Goal: Task Accomplishment & Management: Manage account settings

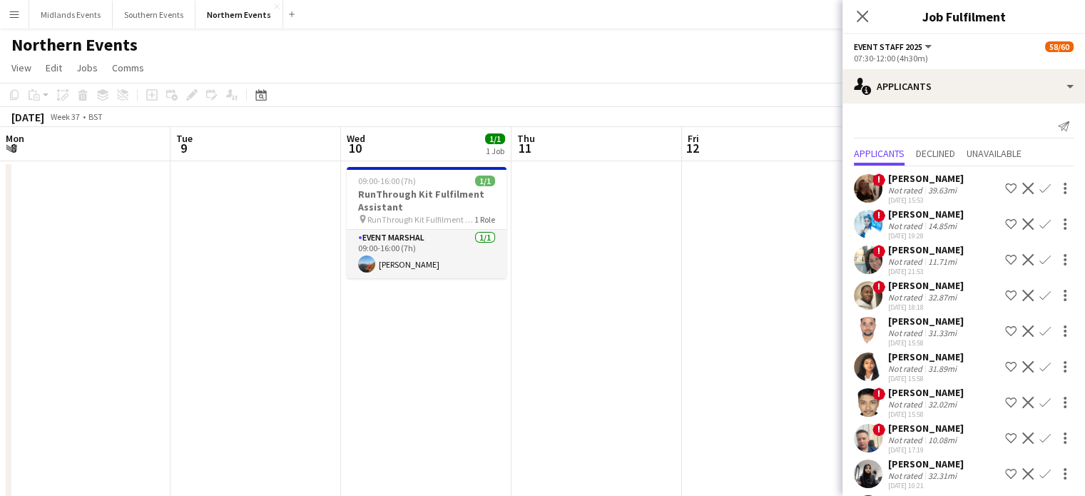
scroll to position [1120, 0]
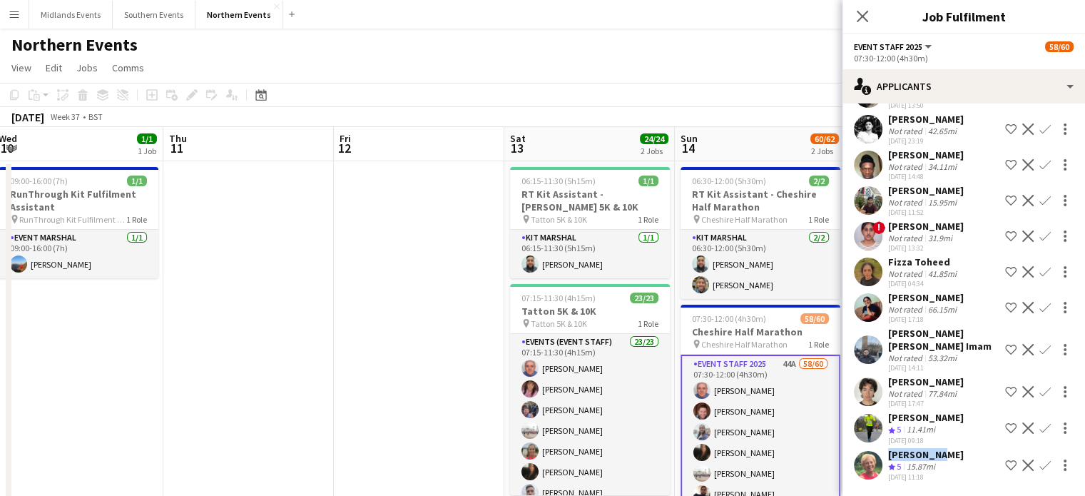
click at [409, 253] on app-date-cell at bounding box center [419, 363] width 170 height 405
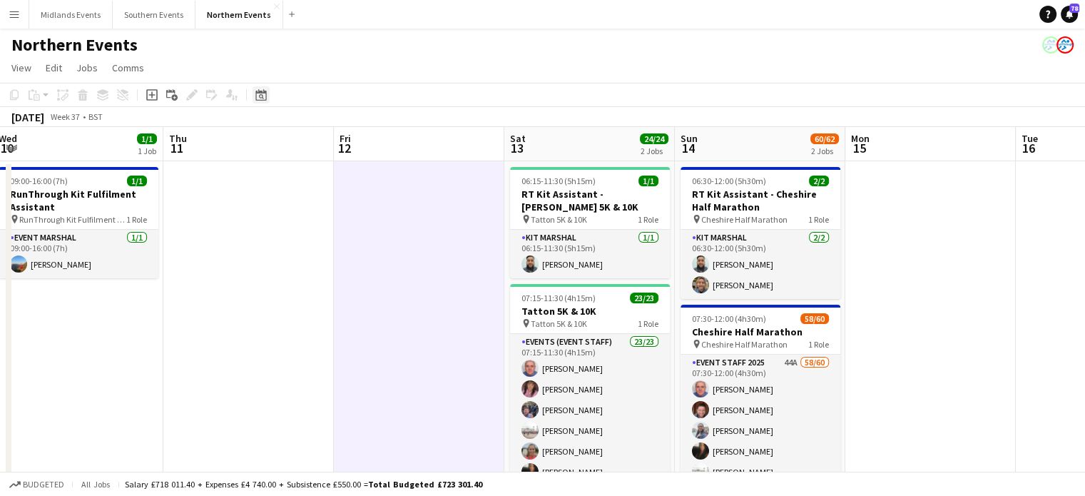
click at [261, 102] on div "Date picker" at bounding box center [261, 94] width 17 height 17
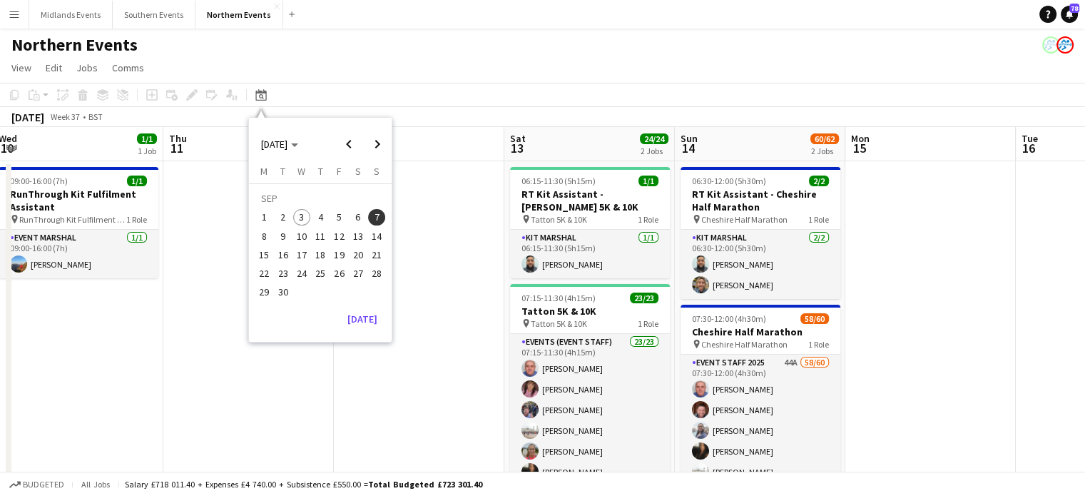
click at [372, 273] on span "28" at bounding box center [376, 273] width 17 height 17
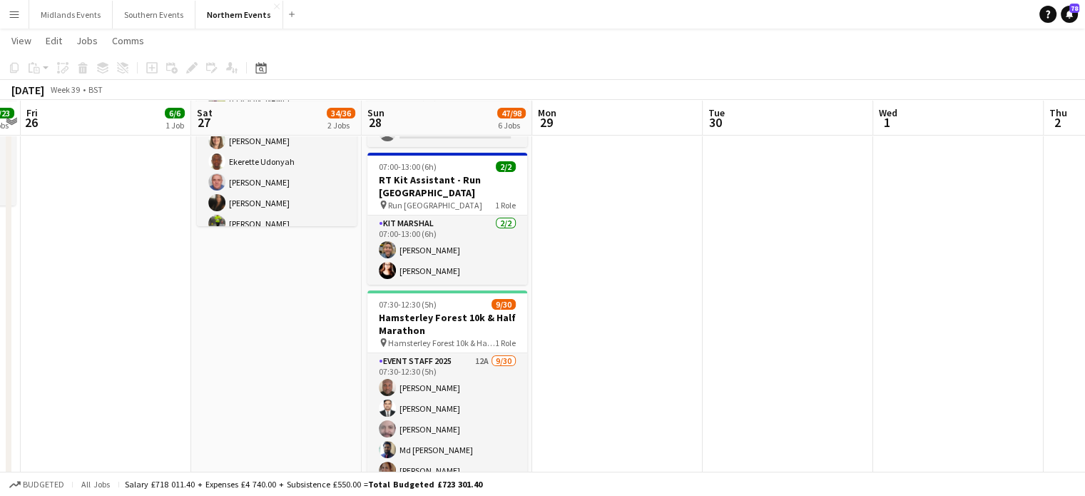
scroll to position [290, 0]
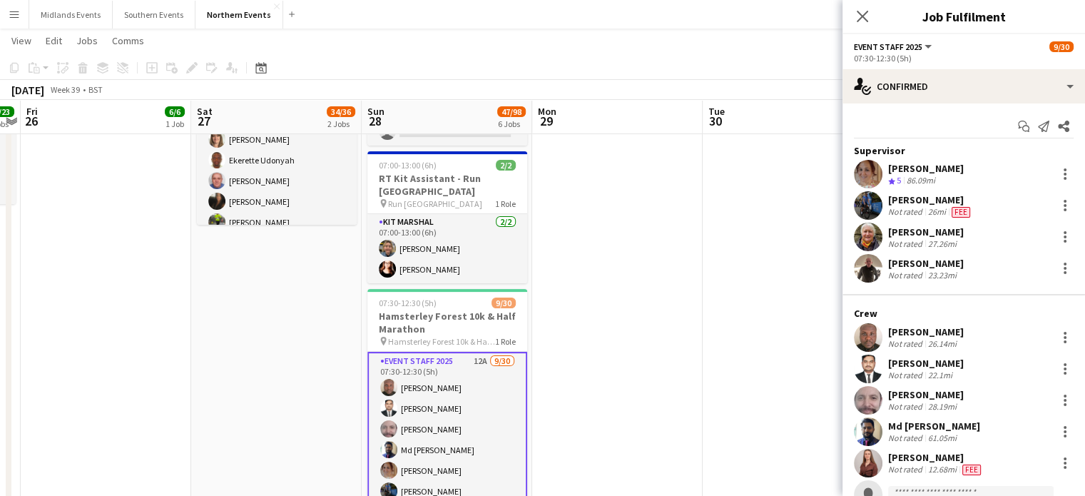
scroll to position [250, 0]
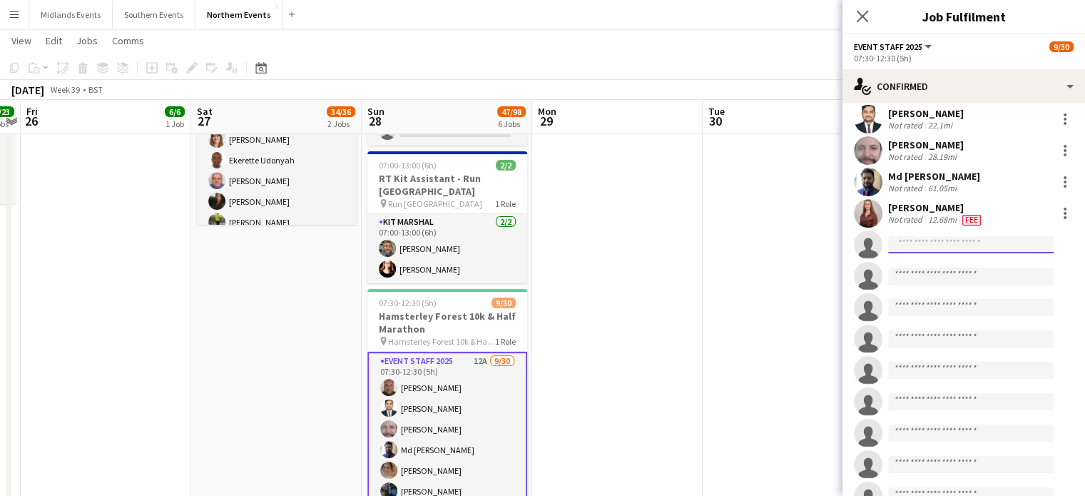
click at [962, 244] on input at bounding box center [971, 244] width 166 height 17
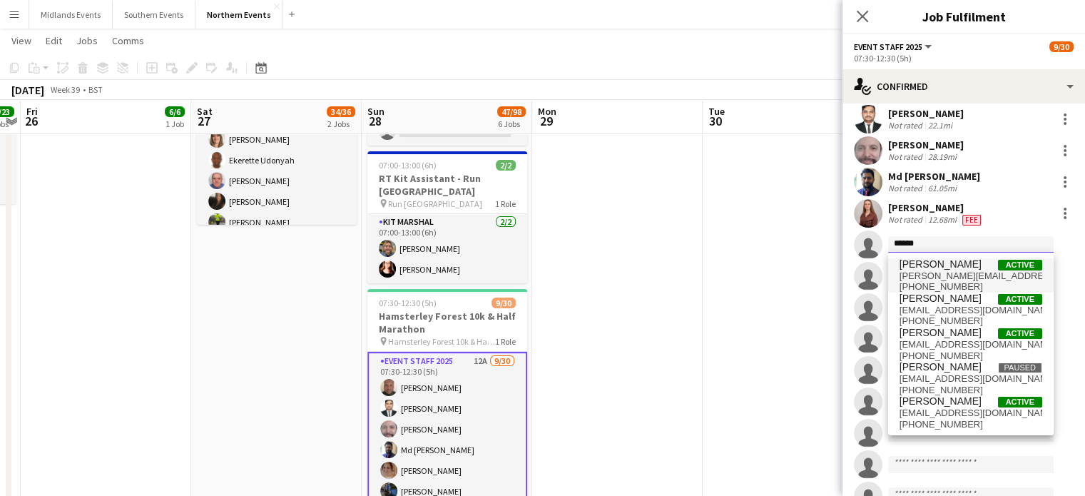
type input "*****"
click at [942, 273] on span "[PERSON_NAME][EMAIL_ADDRESS][PERSON_NAME][DOMAIN_NAME]" at bounding box center [971, 275] width 143 height 11
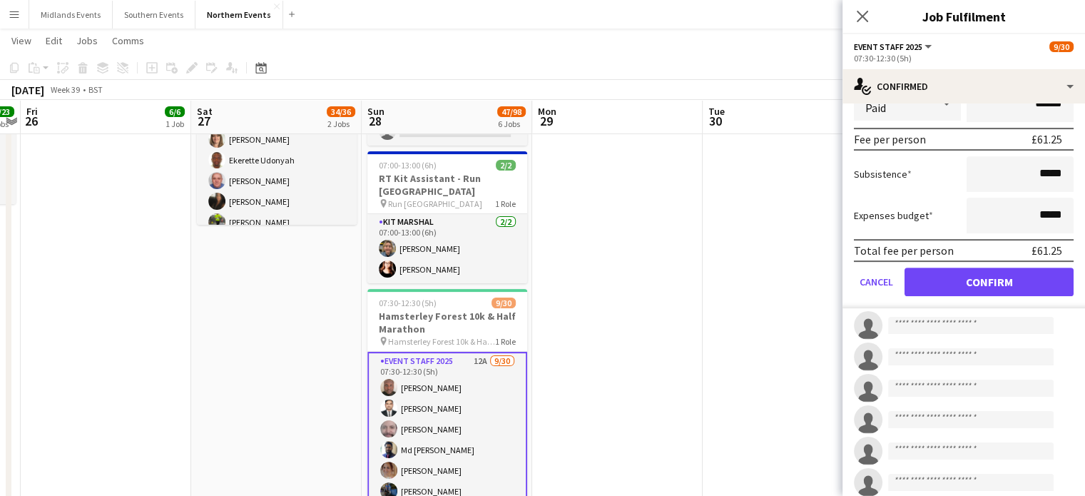
scroll to position [537, 0]
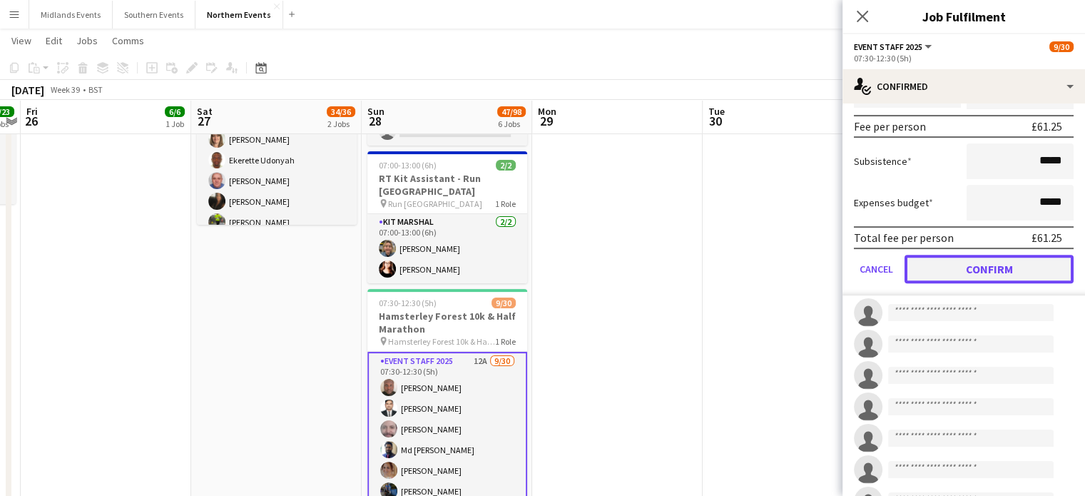
click at [1033, 273] on button "Confirm" at bounding box center [989, 269] width 169 height 29
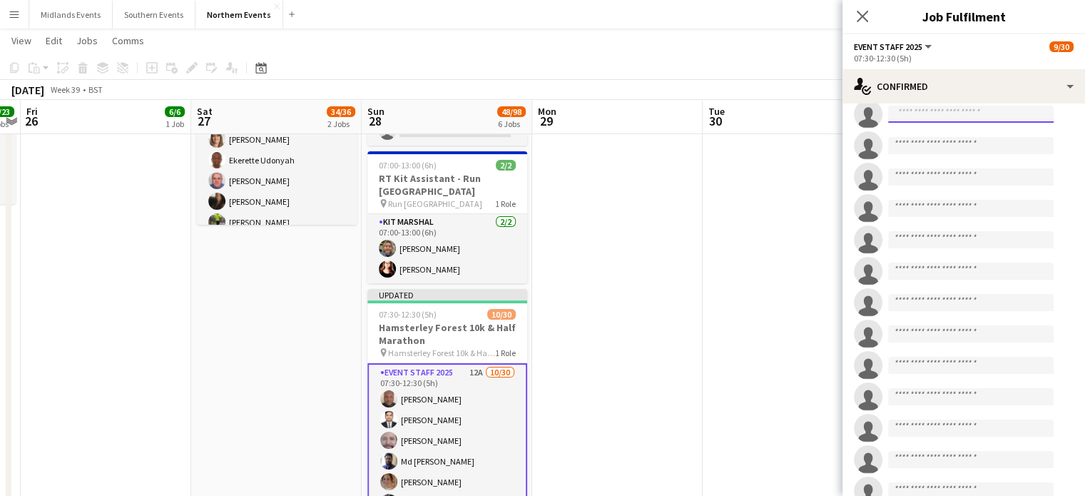
click at [940, 120] on input at bounding box center [971, 114] width 166 height 17
type input "**********"
click at [627, 275] on app-date-cell at bounding box center [617, 418] width 170 height 1096
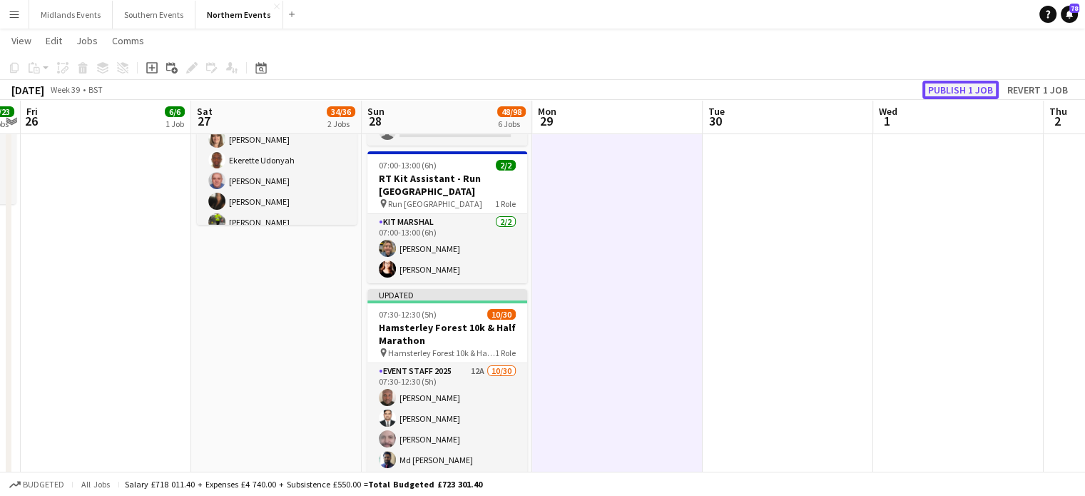
click at [954, 89] on button "Publish 1 job" at bounding box center [960, 90] width 76 height 19
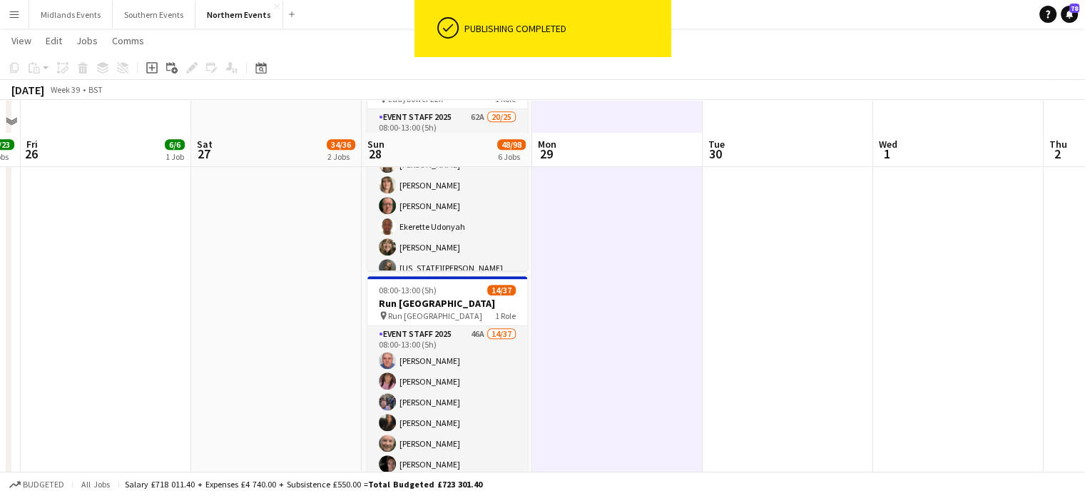
scroll to position [777, 0]
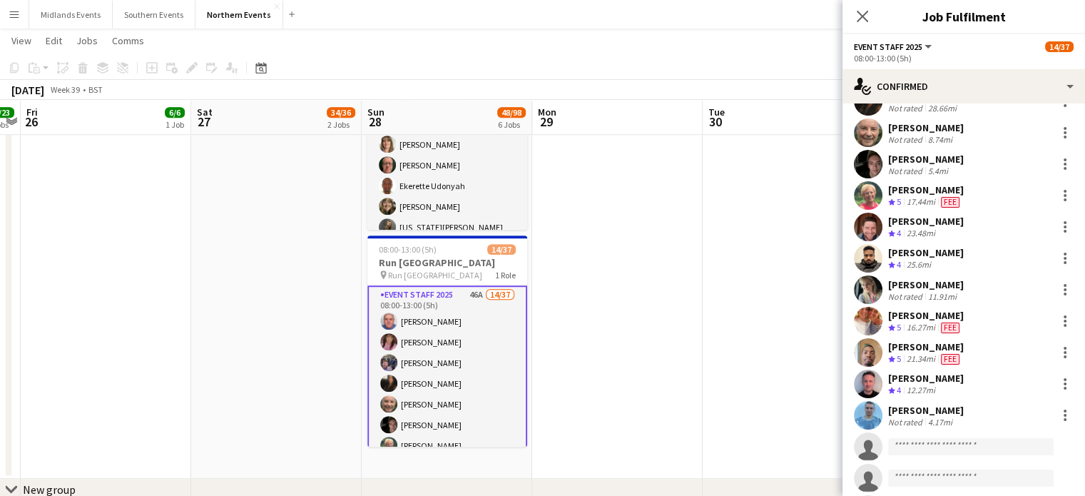
scroll to position [188, 0]
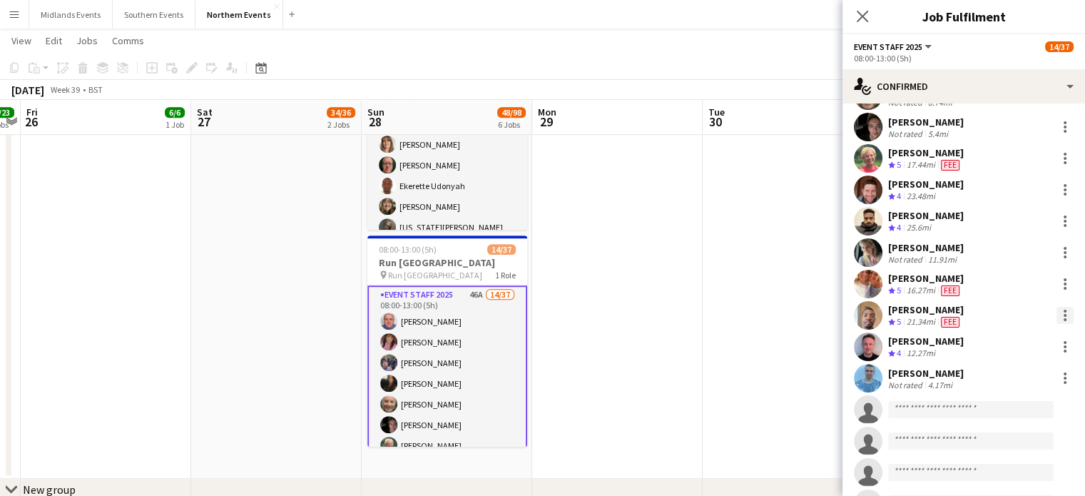
click at [1057, 312] on div at bounding box center [1065, 315] width 17 height 17
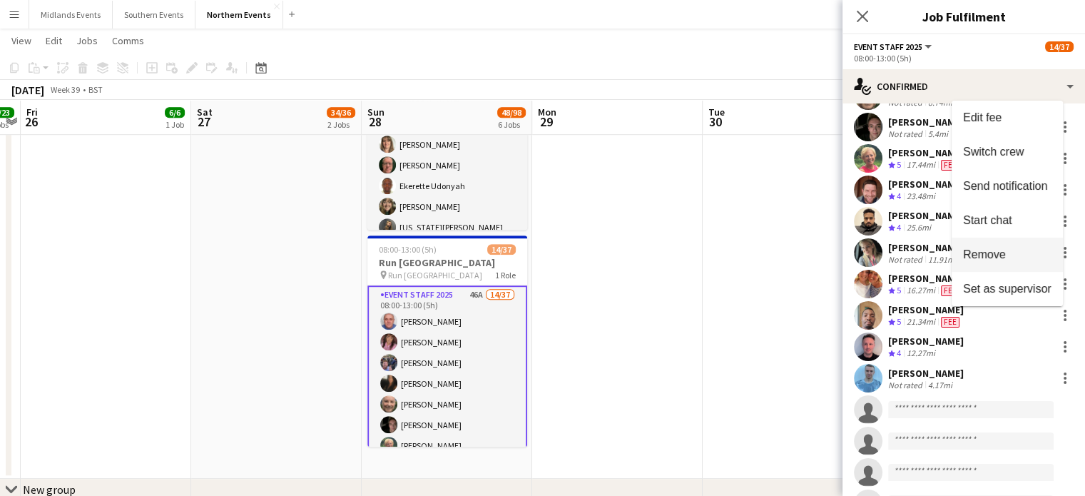
click at [1011, 256] on span "Remove" at bounding box center [1007, 254] width 88 height 13
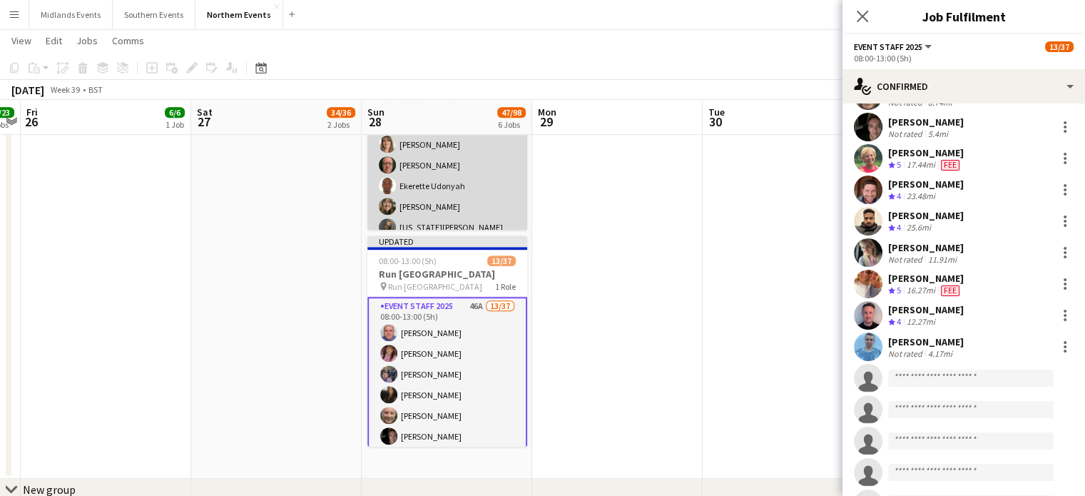
click at [468, 183] on app-card-role "Event Staff 2025 62A 20/25 08:00-13:00 (5h) [PERSON_NAME] [PERSON_NAME] [PERSON…" at bounding box center [447, 342] width 160 height 549
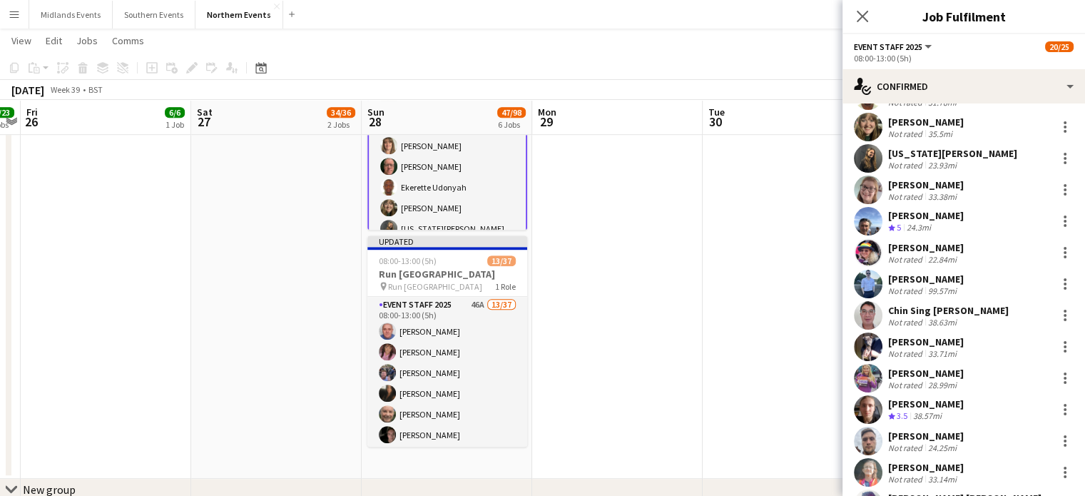
click at [492, 221] on app-card-role "Event Staff 2025 62A 20/25 08:00-13:00 (5h) [PERSON_NAME] [PERSON_NAME] [PERSON…" at bounding box center [447, 344] width 160 height 552
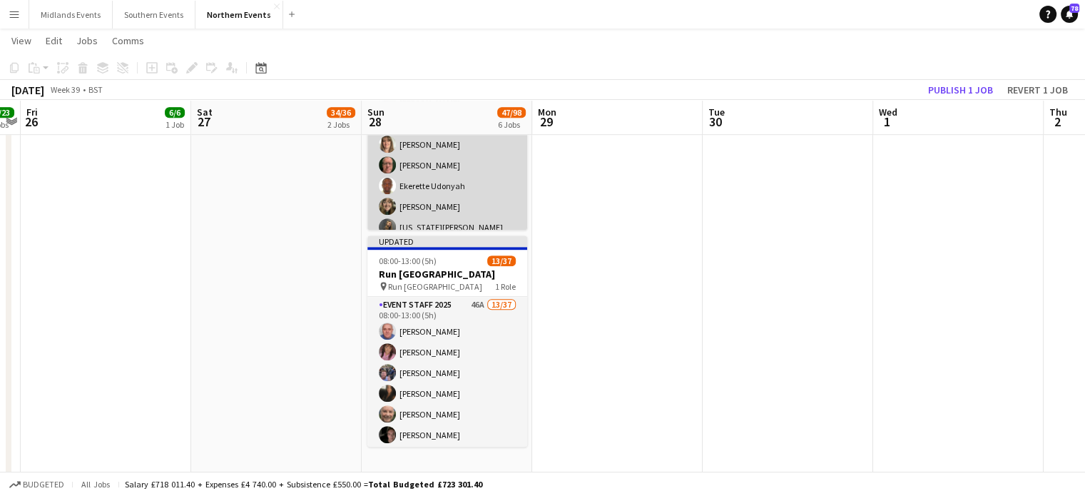
click at [499, 181] on app-card-role "Event Staff 2025 62A 20/25 08:00-13:00 (5h) [PERSON_NAME] [PERSON_NAME] [PERSON…" at bounding box center [447, 342] width 160 height 549
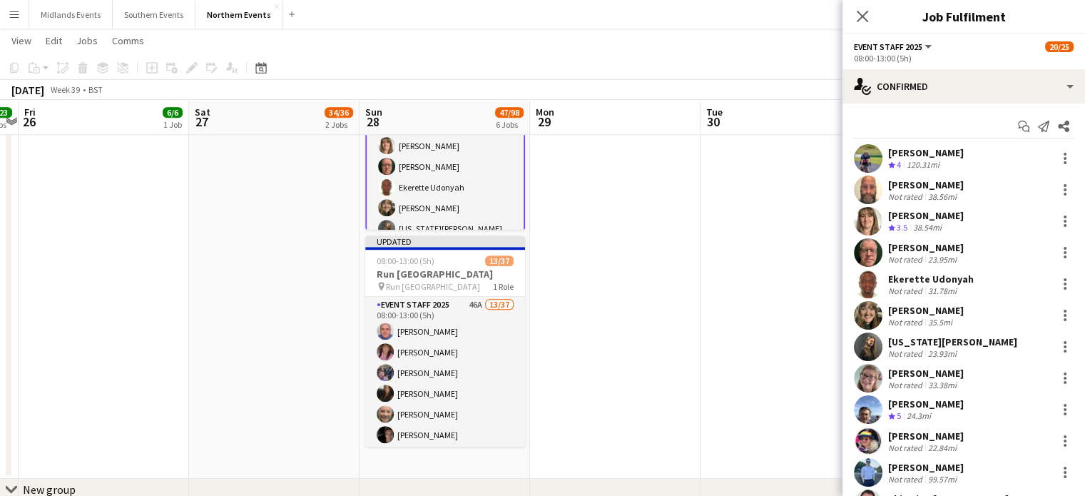
drag, startPoint x: 725, startPoint y: 243, endPoint x: 722, endPoint y: 283, distance: 40.8
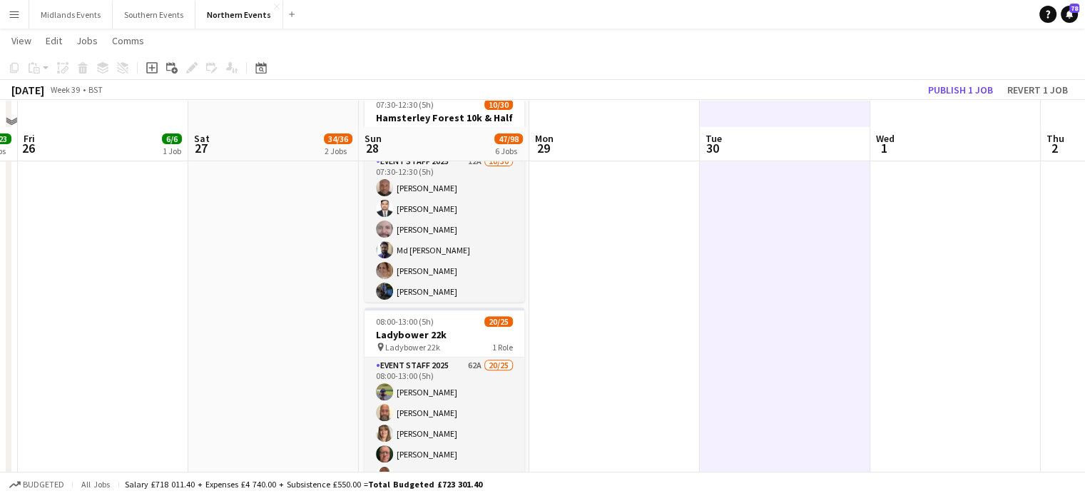
scroll to position [469, 0]
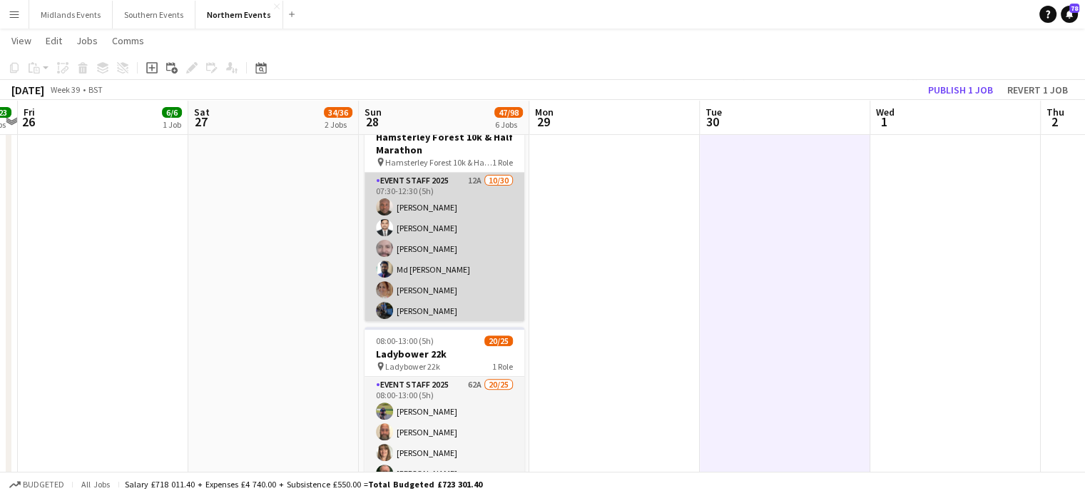
click at [490, 224] on app-card-role "Event Staff 2025 12A [DATE] 07:30-12:30 (5h) [PERSON_NAME] [PERSON_NAME] [PERSO…" at bounding box center [445, 497] width 160 height 648
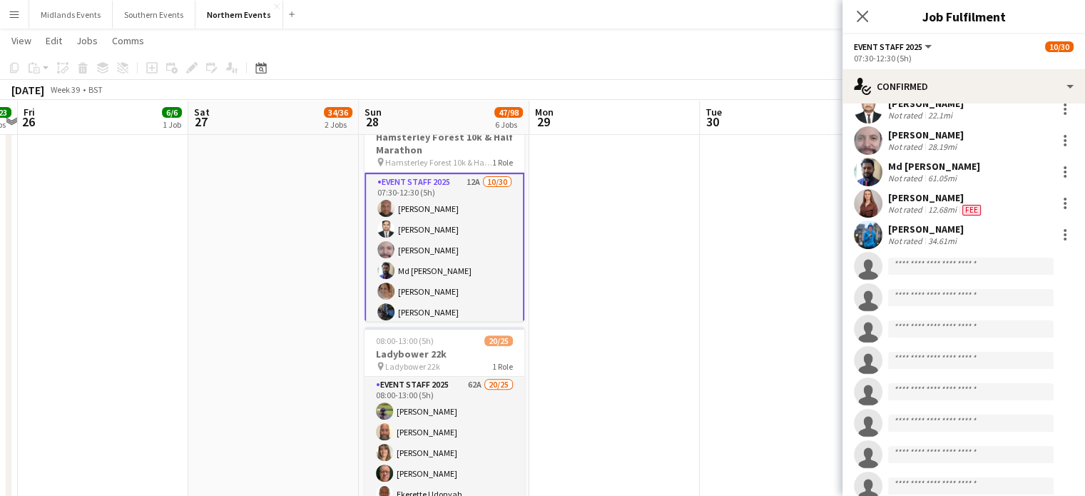
scroll to position [258, 0]
click at [963, 271] on input at bounding box center [971, 267] width 166 height 17
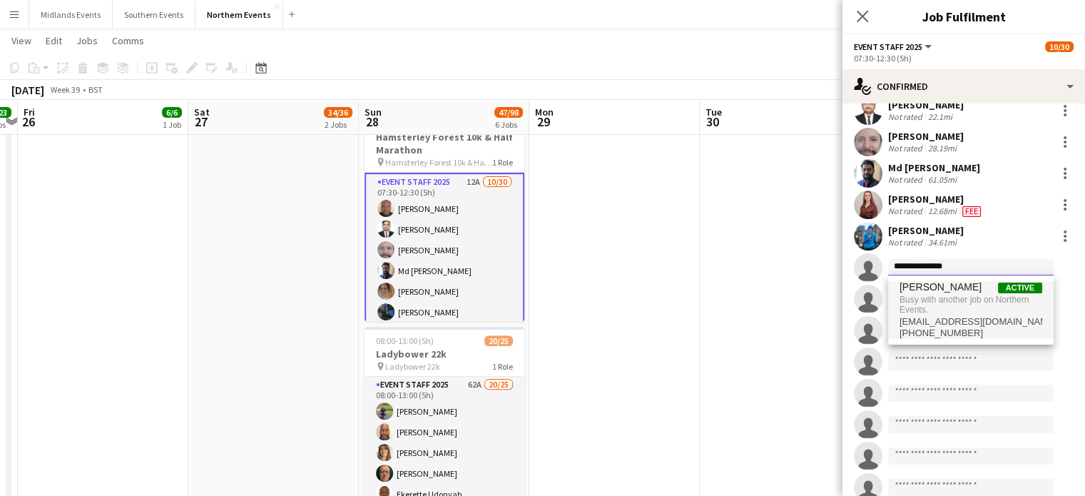
type input "**********"
click at [957, 290] on span "[PERSON_NAME]" at bounding box center [941, 287] width 82 height 12
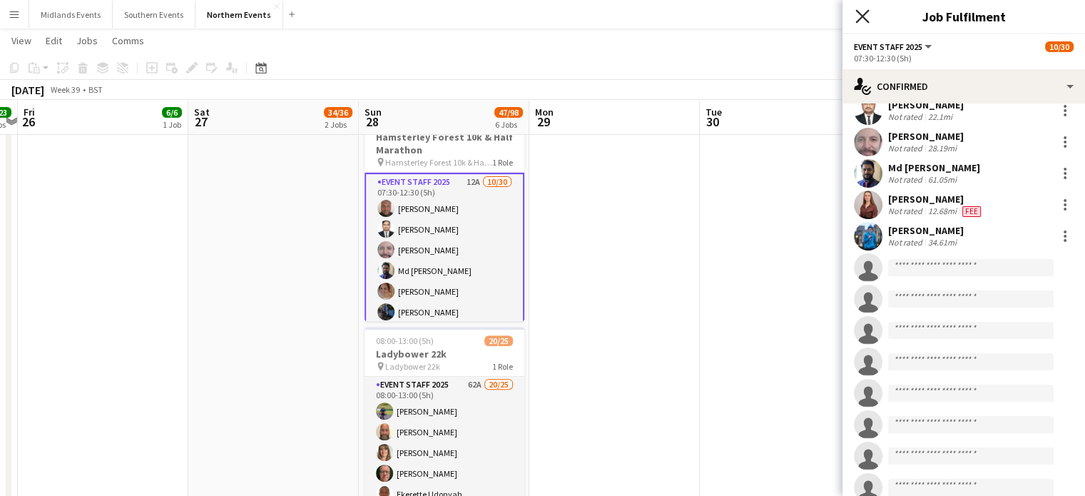
click at [865, 14] on icon at bounding box center [862, 16] width 14 height 14
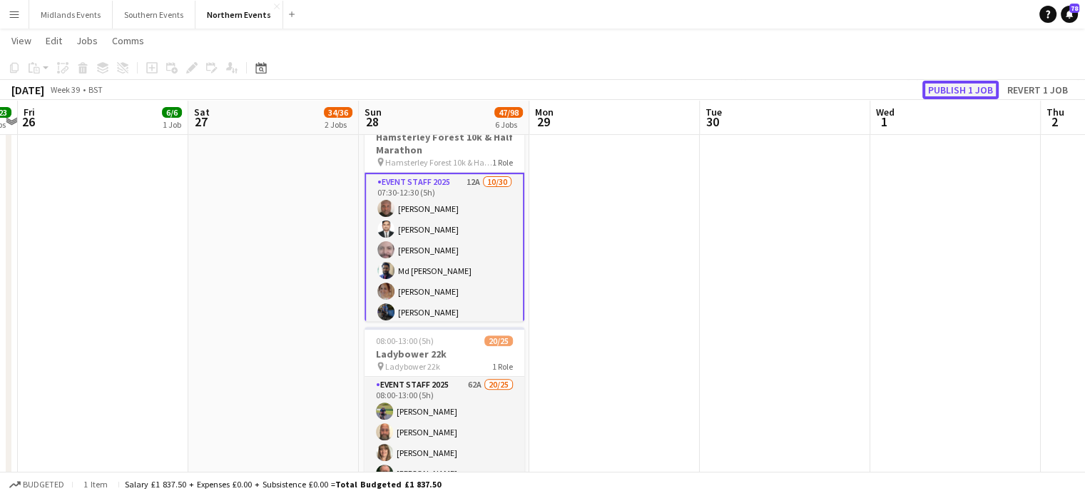
click at [935, 93] on button "Publish 1 job" at bounding box center [960, 90] width 76 height 19
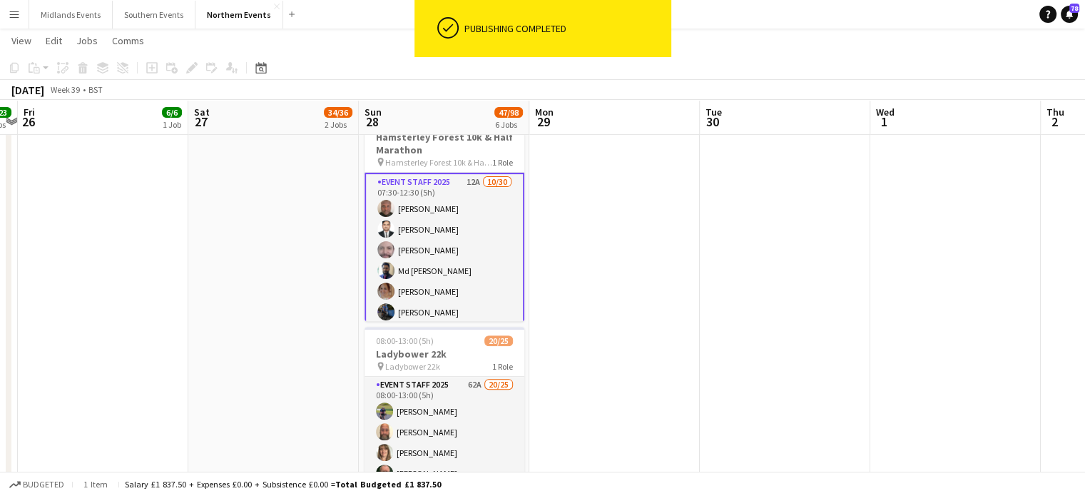
click at [451, 242] on app-card-role "Event Staff 2025 12A [DATE] 07:30-12:30 (5h) [PERSON_NAME] [PERSON_NAME] [PERSO…" at bounding box center [445, 498] width 160 height 651
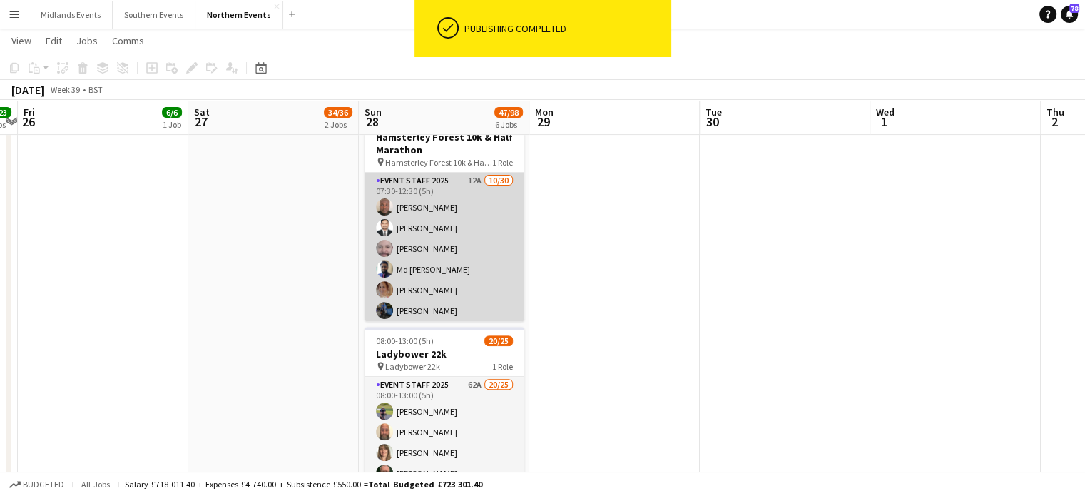
click at [467, 259] on app-card-role "Event Staff 2025 12A [DATE] 07:30-12:30 (5h) [PERSON_NAME] [PERSON_NAME] [PERSO…" at bounding box center [445, 497] width 160 height 648
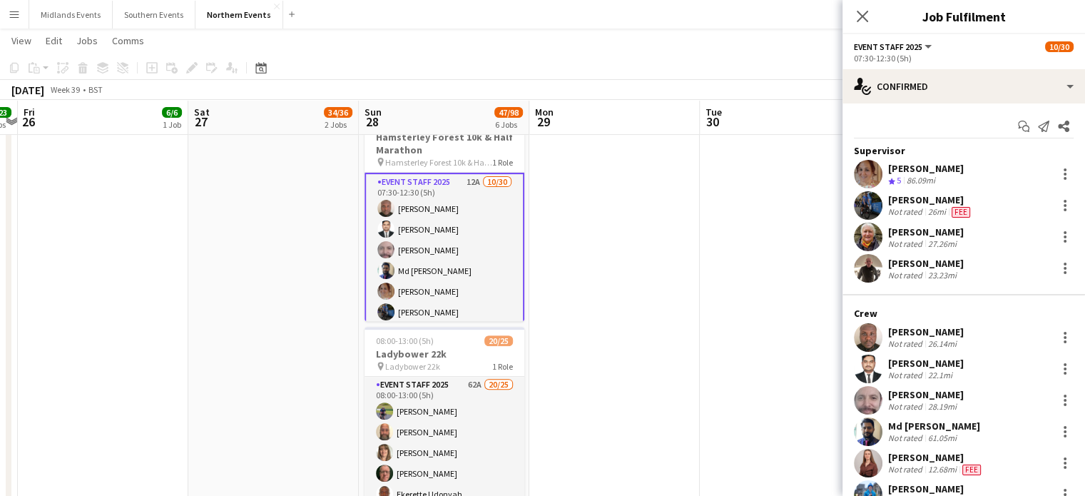
scroll to position [163, 0]
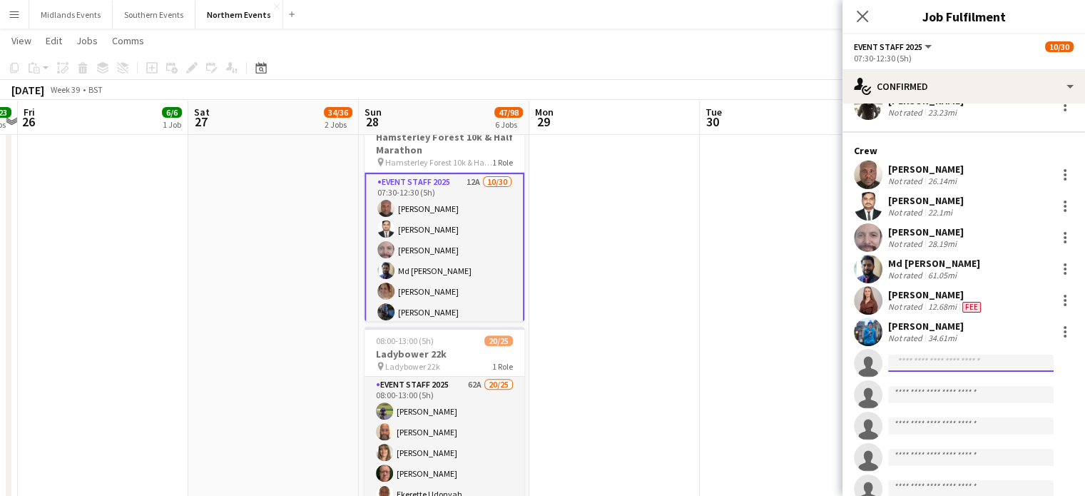
click at [950, 362] on input at bounding box center [971, 363] width 166 height 17
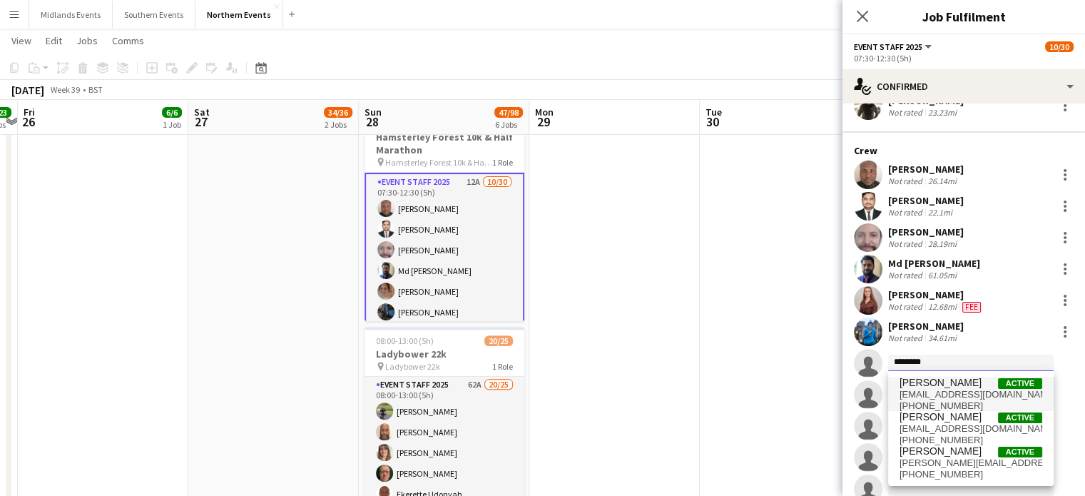
type input "********"
click at [941, 385] on span "[PERSON_NAME]" at bounding box center [941, 383] width 82 height 12
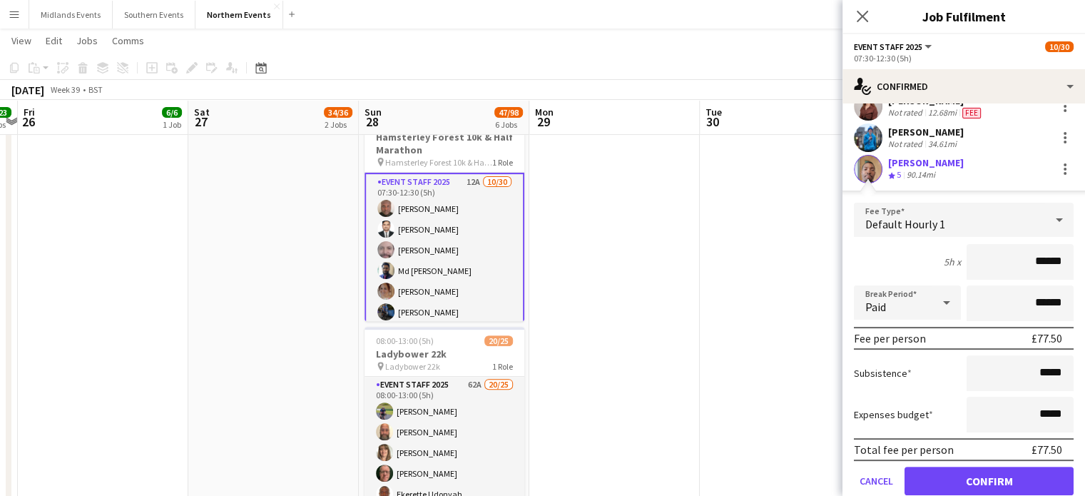
scroll to position [368, 0]
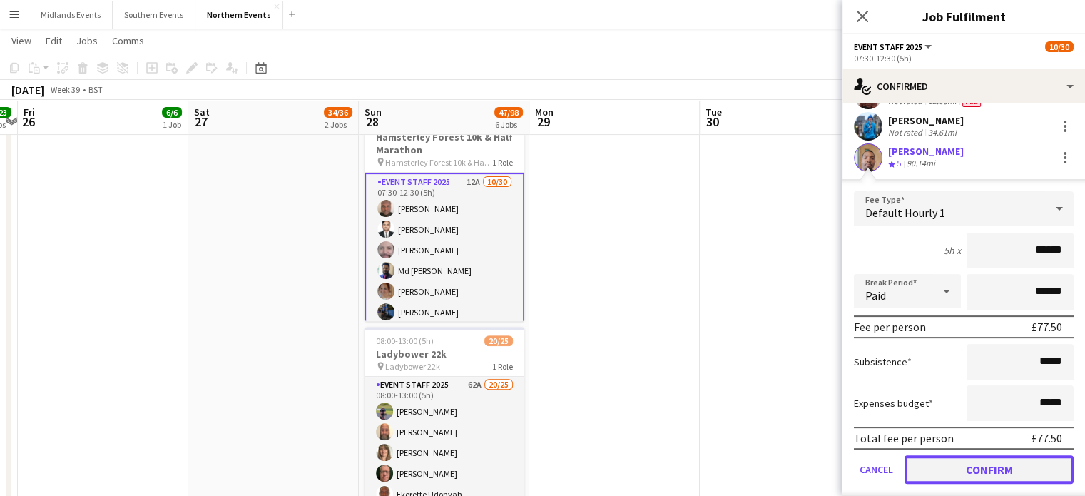
click at [983, 460] on button "Confirm" at bounding box center [989, 469] width 169 height 29
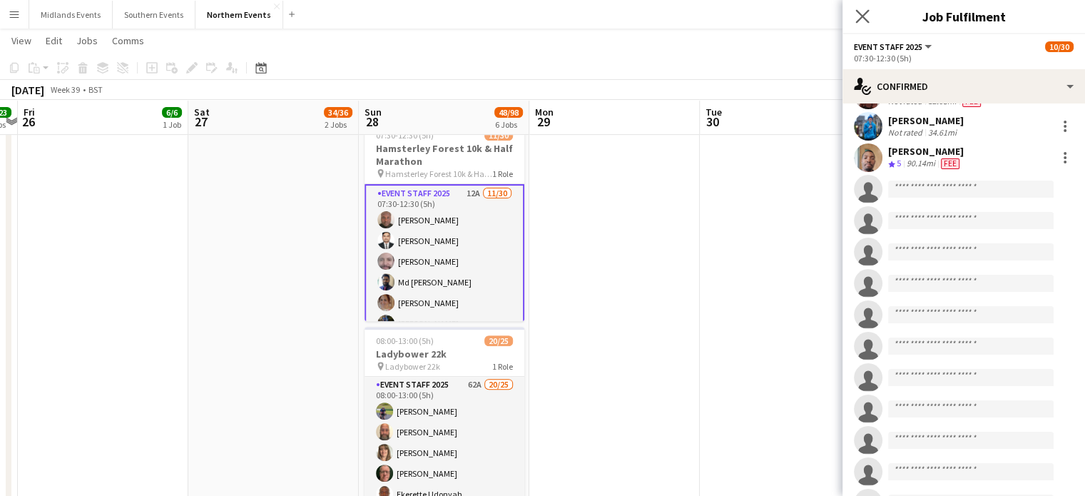
click at [853, 8] on app-icon "Close pop-in" at bounding box center [862, 16] width 21 height 21
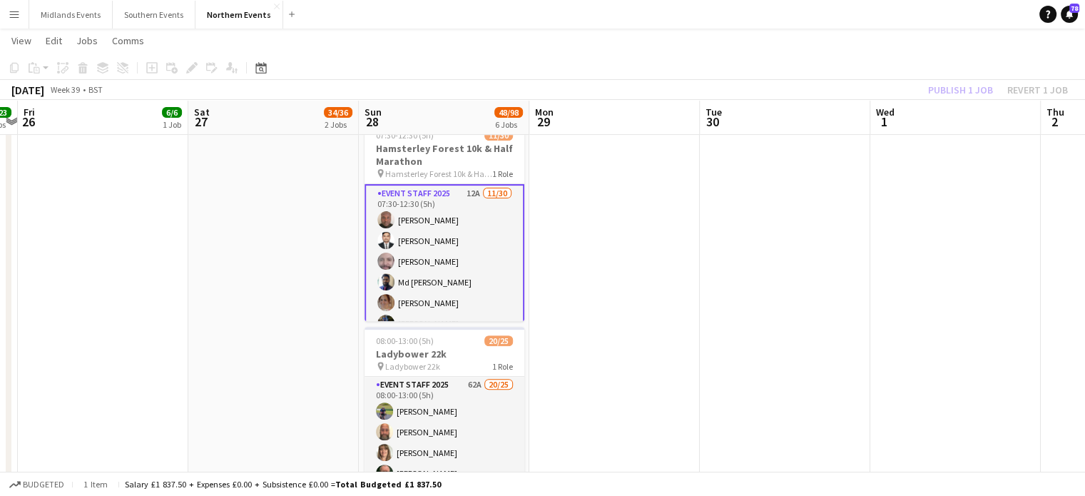
click at [944, 86] on div "Publish 1 job Revert 1 job" at bounding box center [998, 90] width 174 height 19
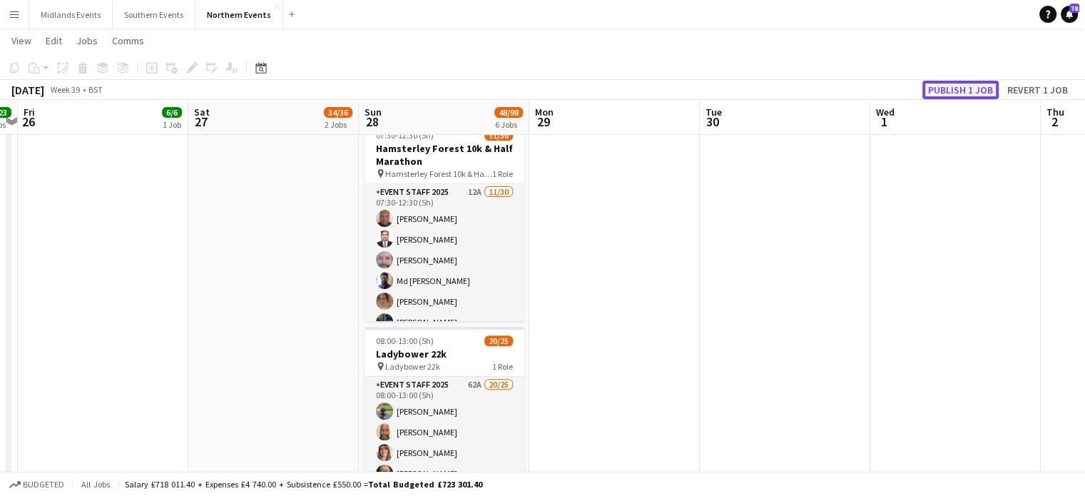
click at [945, 87] on button "Publish 1 job" at bounding box center [960, 90] width 76 height 19
